Goal: Answer question/provide support: Answer question/provide support

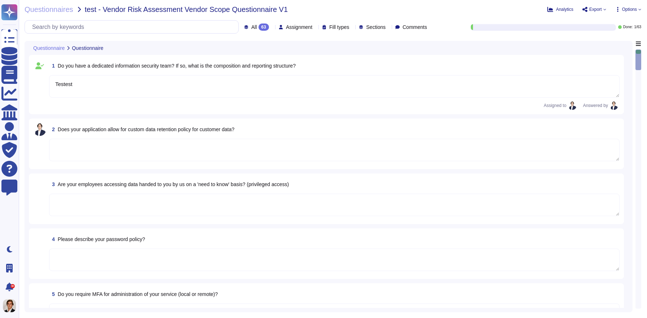
type textarea "Testest"
click at [219, 202] on textarea at bounding box center [334, 204] width 570 height 22
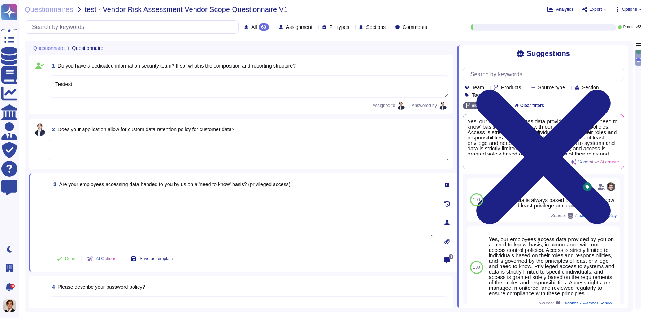
click at [446, 217] on div at bounding box center [447, 222] width 14 height 14
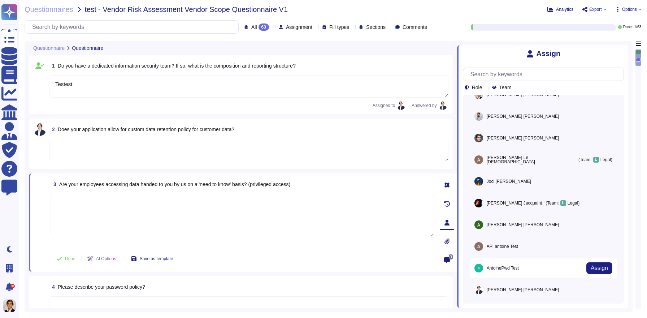
scroll to position [127, 0]
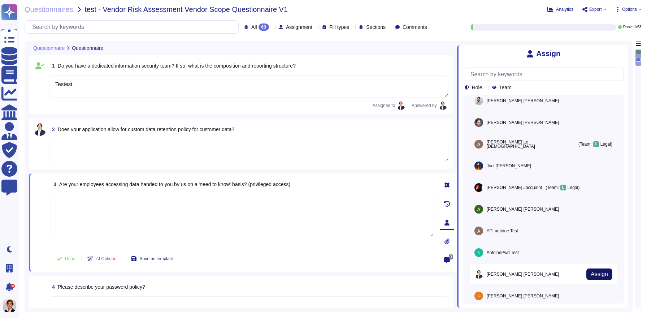
click at [599, 276] on span "Assign" at bounding box center [598, 274] width 17 height 6
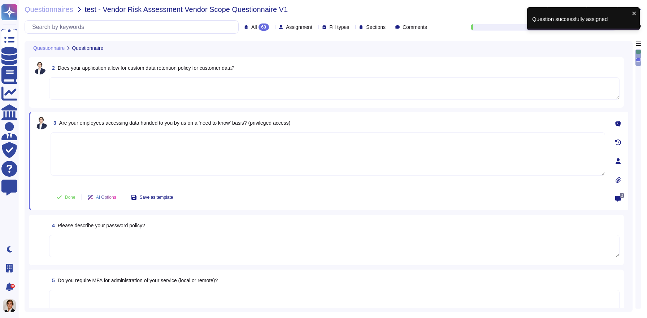
scroll to position [73, 0]
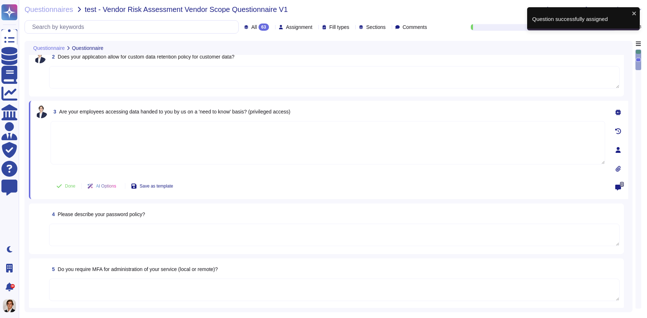
click at [411, 225] on textarea at bounding box center [334, 234] width 570 height 22
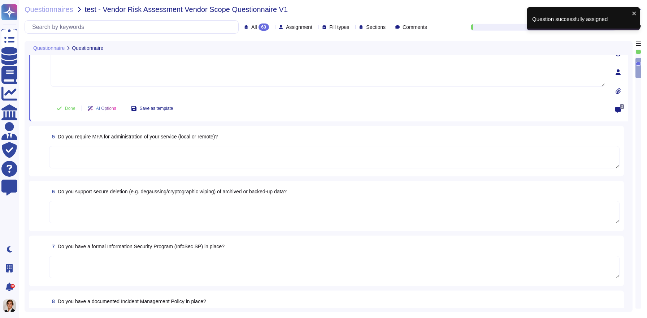
scroll to position [206, 0]
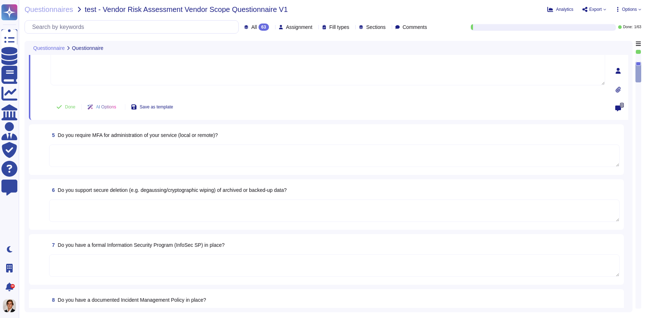
click at [412, 149] on textarea at bounding box center [334, 155] width 570 height 22
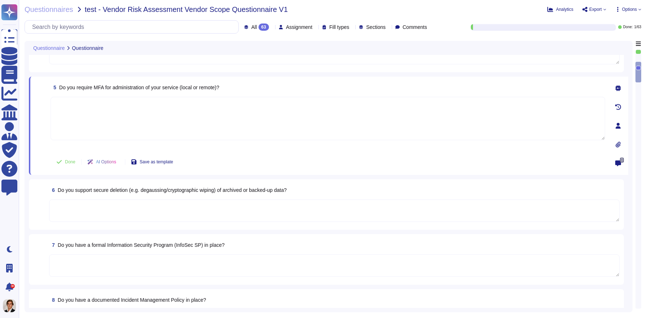
click at [618, 124] on icon at bounding box center [617, 126] width 5 height 6
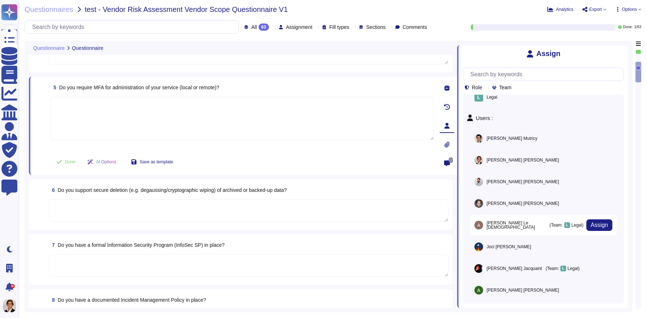
scroll to position [136, 0]
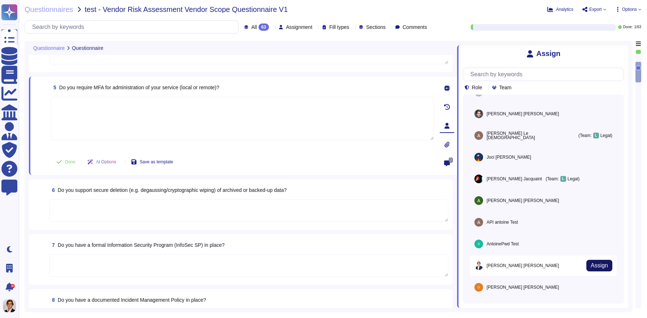
click at [604, 263] on span "Assign" at bounding box center [598, 265] width 17 height 6
